Goal: Transaction & Acquisition: Purchase product/service

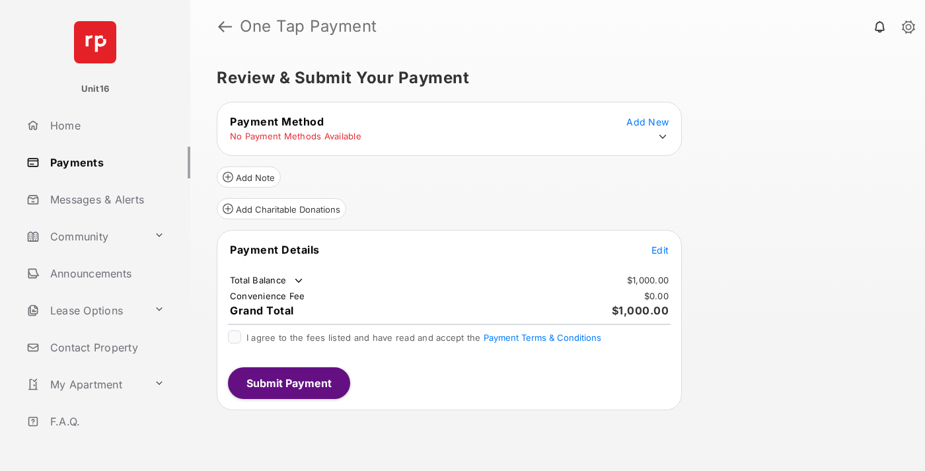
click at [660, 250] on span "Edit" at bounding box center [660, 249] width 17 height 11
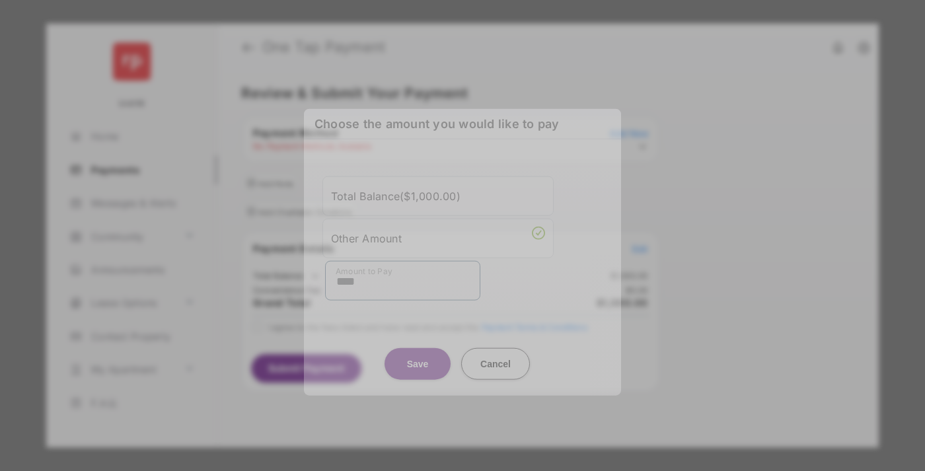
type input "****"
click at [418, 349] on button "Save" at bounding box center [418, 364] width 66 height 32
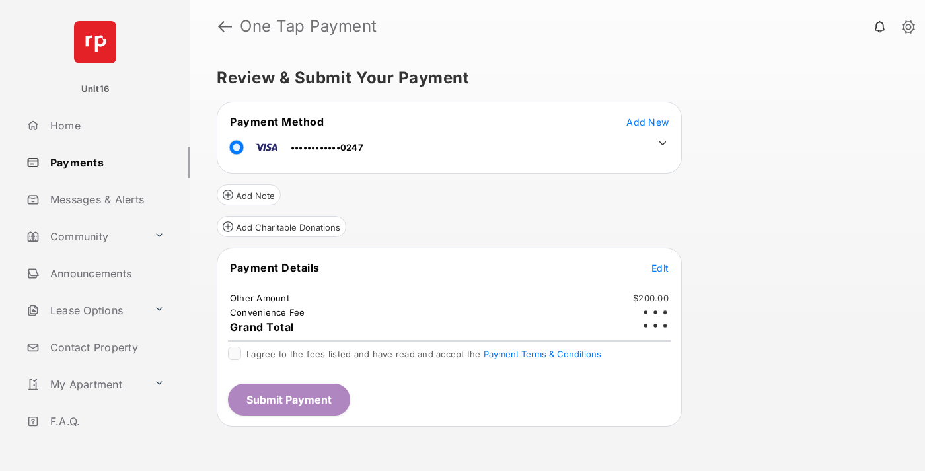
click at [663, 143] on icon at bounding box center [663, 143] width 12 height 12
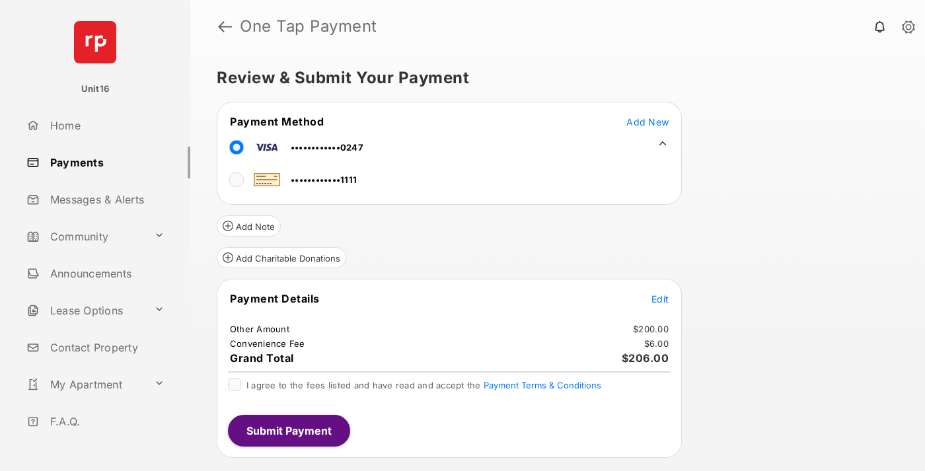
click at [660, 299] on span "Edit" at bounding box center [660, 298] width 17 height 11
click at [288, 430] on button "Submit Payment" at bounding box center [289, 431] width 122 height 32
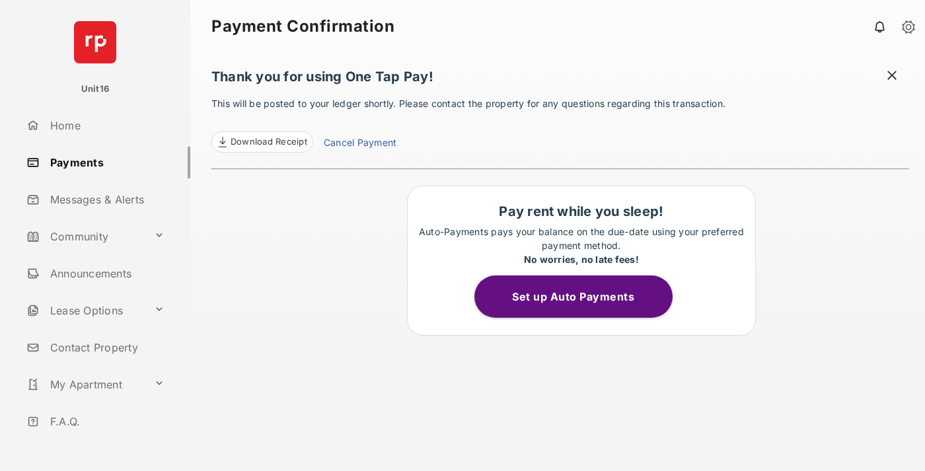
click at [359, 144] on link "Cancel Payment" at bounding box center [360, 143] width 73 height 17
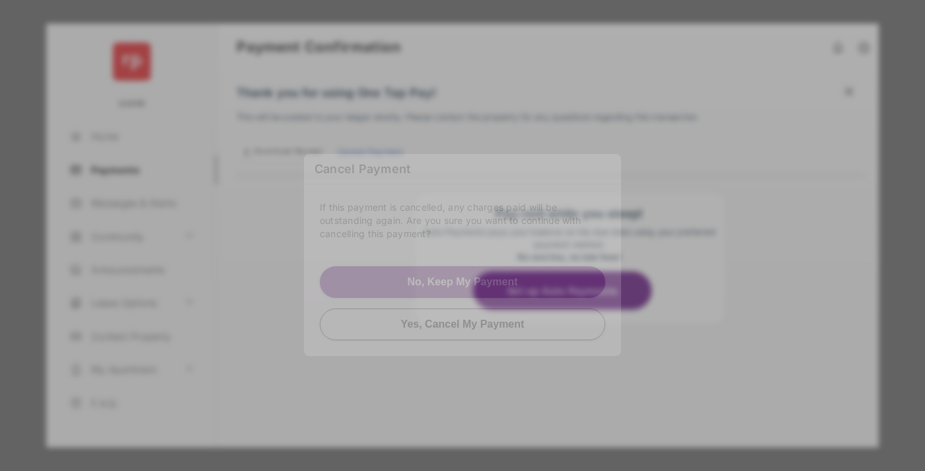
click at [463, 320] on button "Yes, Cancel My Payment" at bounding box center [462, 325] width 285 height 32
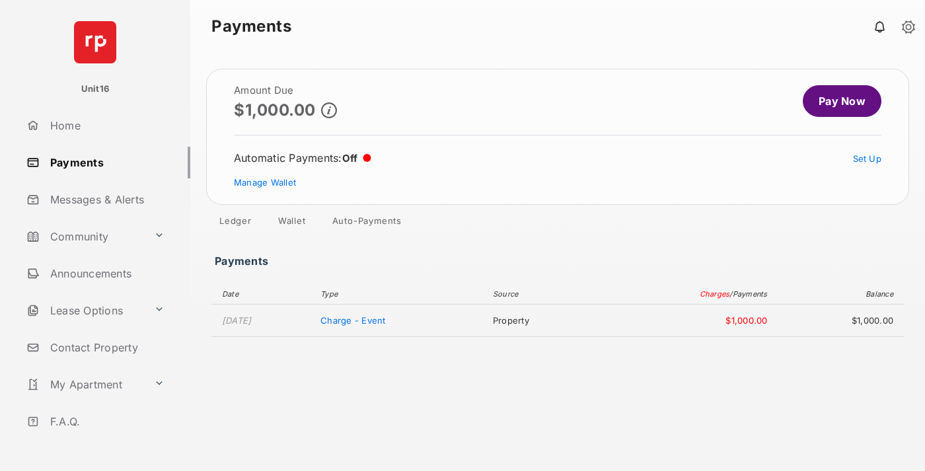
click at [265, 182] on link "Manage Wallet" at bounding box center [265, 182] width 62 height 11
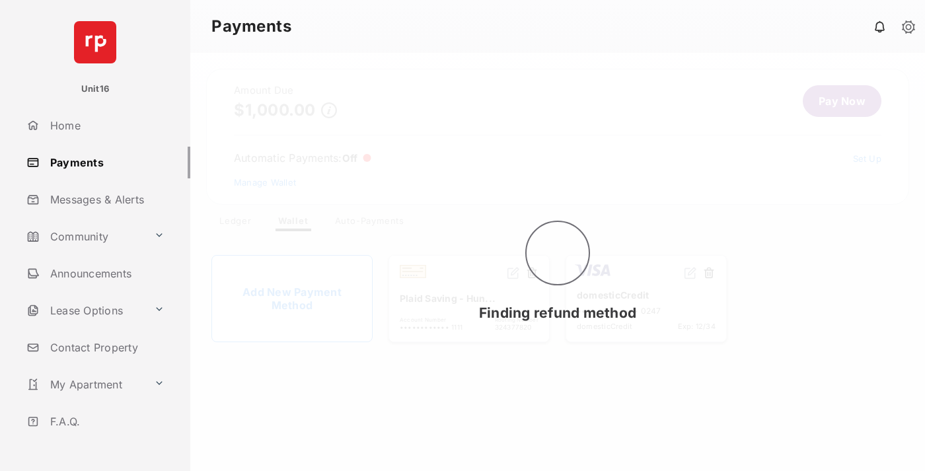
click at [709, 274] on button at bounding box center [708, 273] width 13 height 15
